Goal: Task Accomplishment & Management: Manage account settings

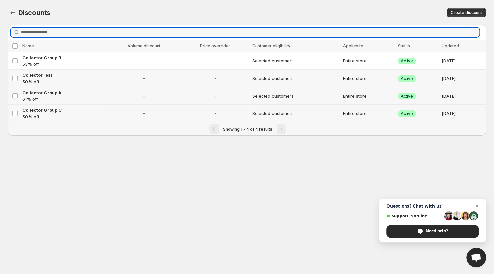
click at [32, 97] on p "61% off" at bounding box center [63, 99] width 83 height 7
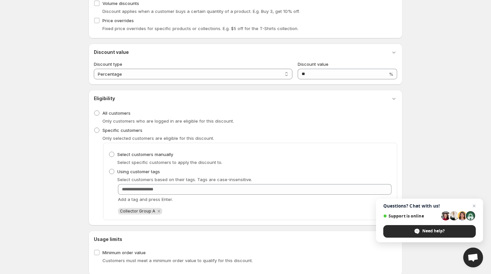
scroll to position [153, 0]
